Goal: Find contact information: Find contact information

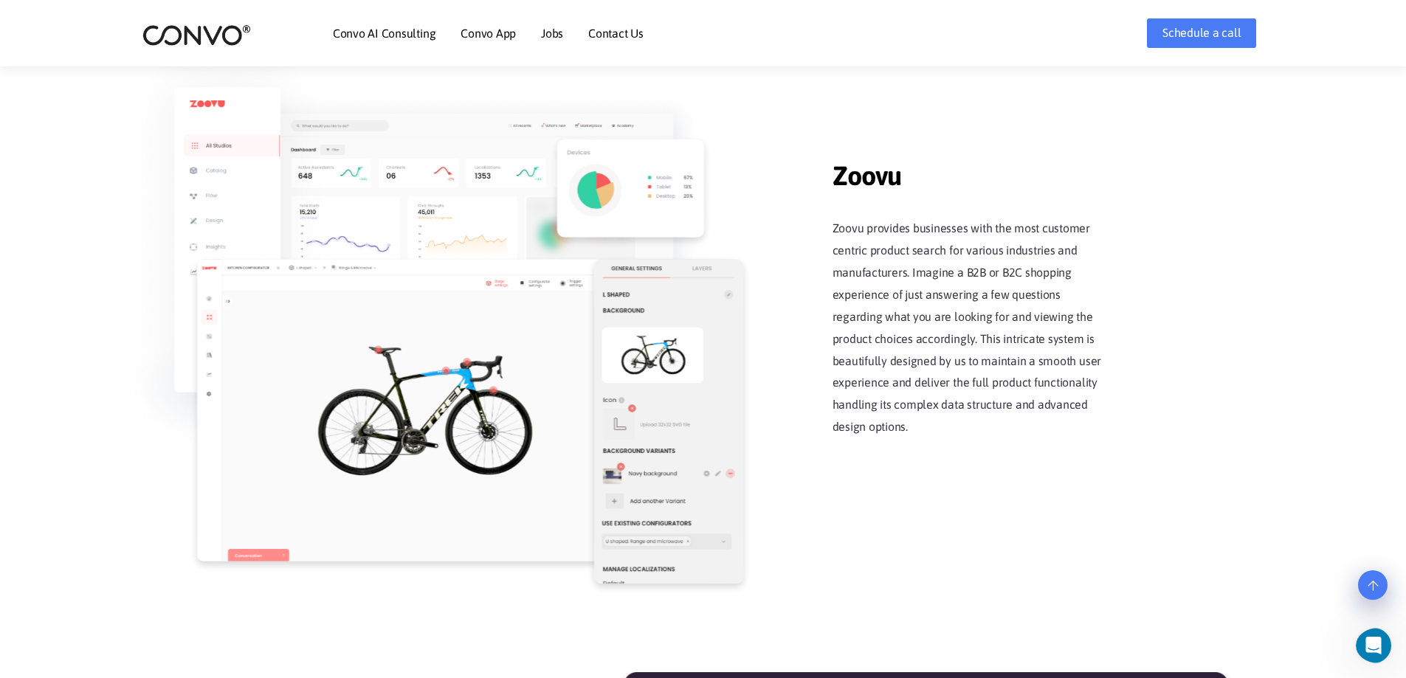
scroll to position [1853, 0]
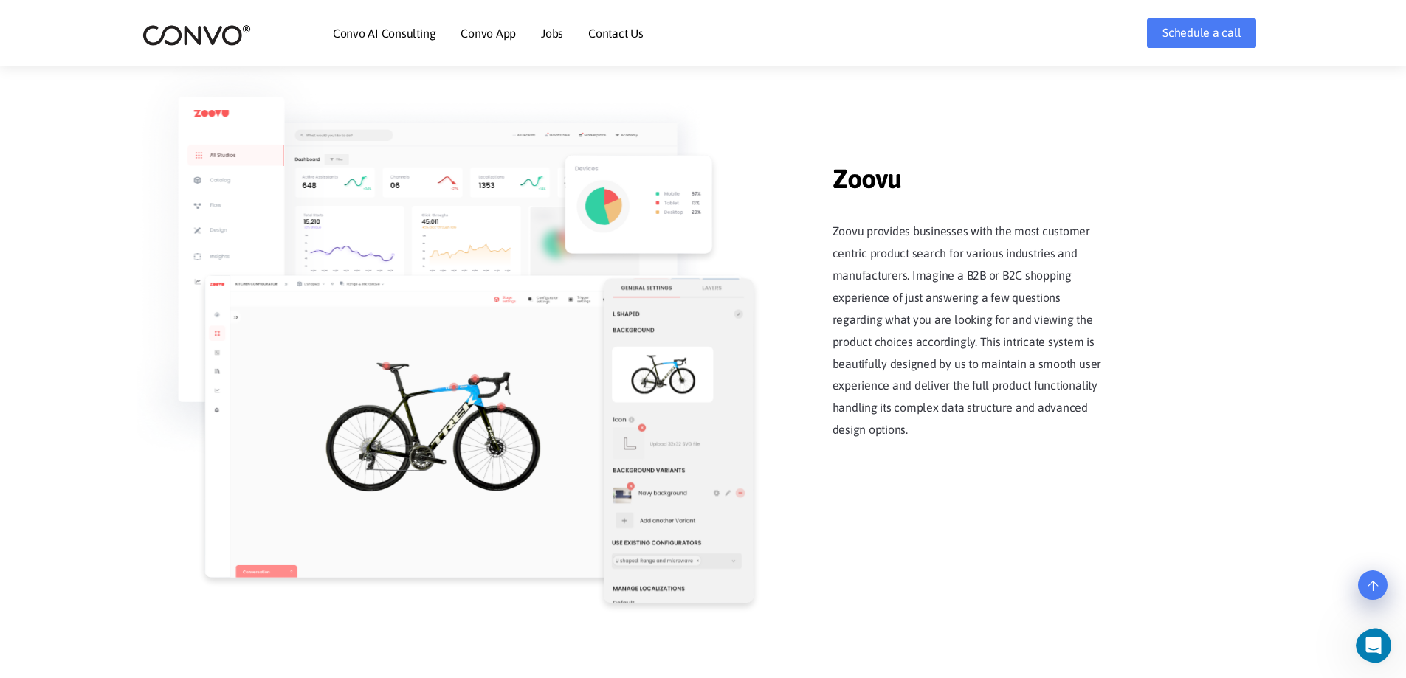
click at [620, 36] on link "Contact Us" at bounding box center [615, 33] width 55 height 12
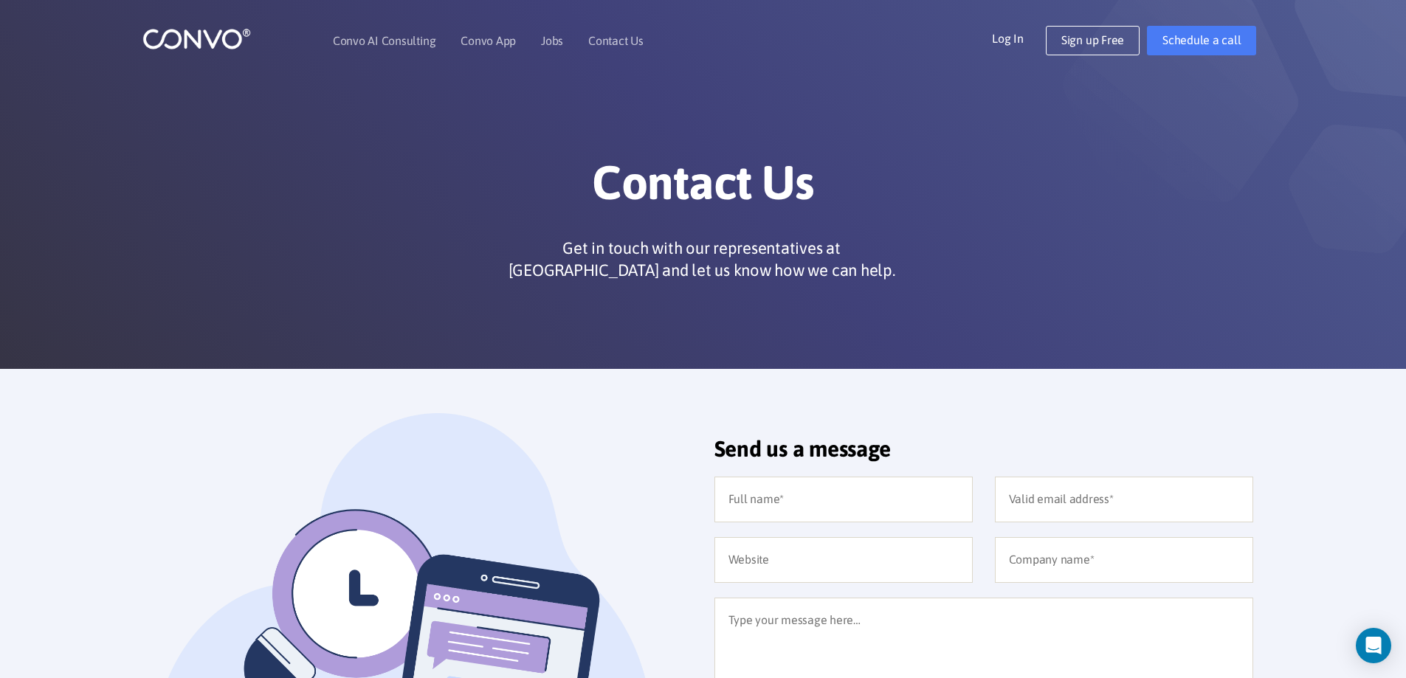
click at [184, 30] on img at bounding box center [196, 38] width 108 height 23
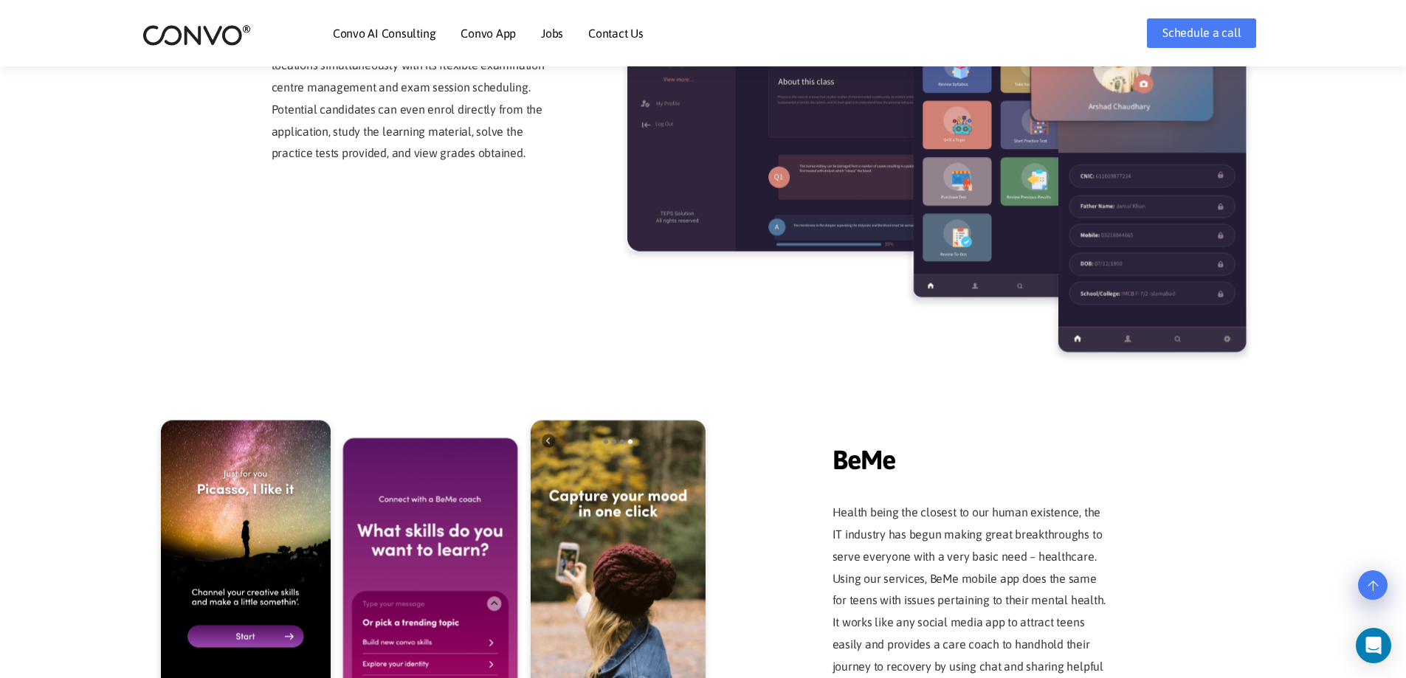
scroll to position [2730, 0]
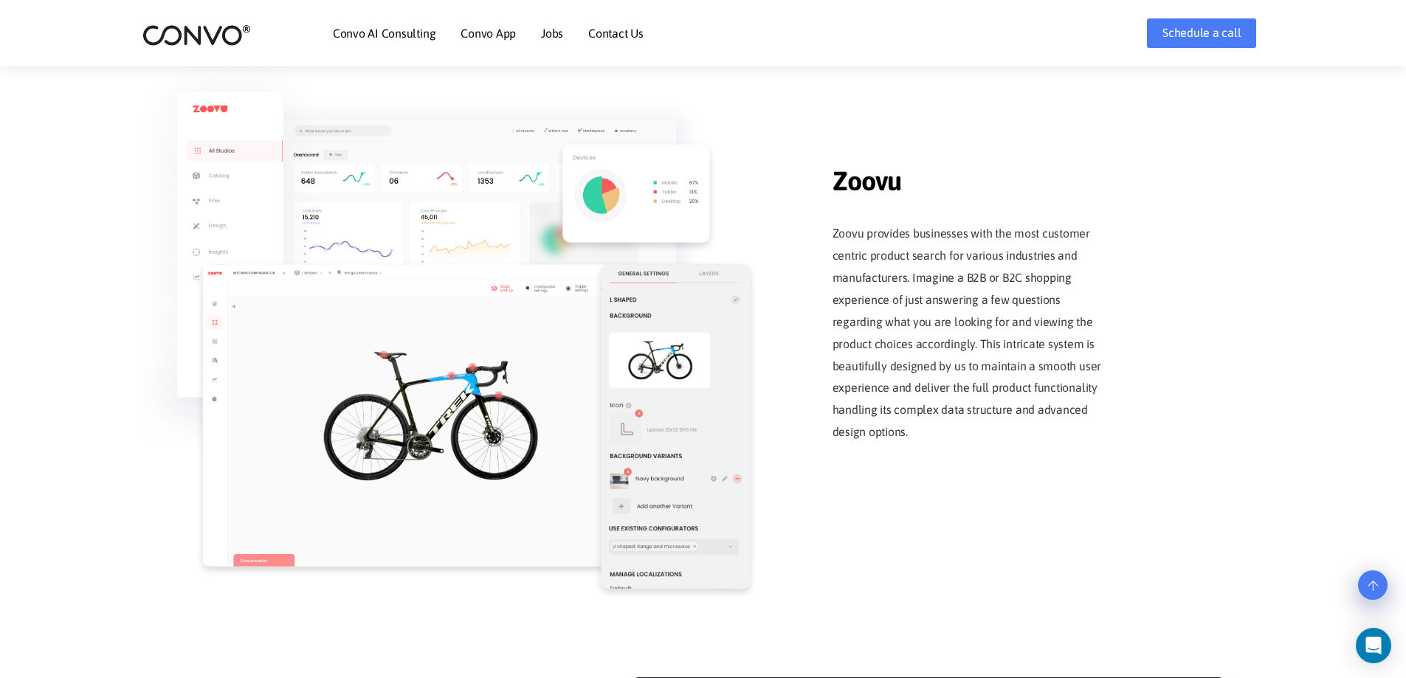
scroll to position [1853, 0]
